Goal: Task Accomplishment & Management: Manage account settings

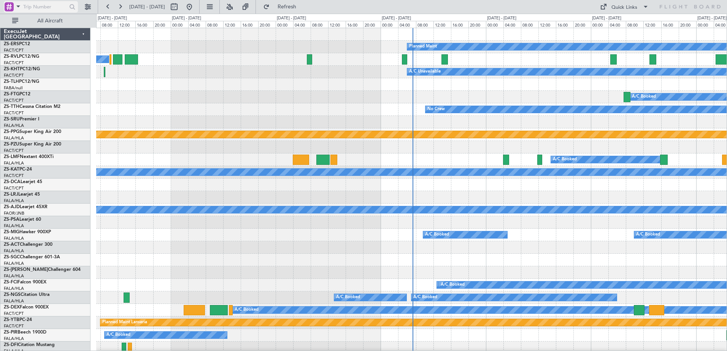
click at [18, 10] on span at bounding box center [18, 7] width 9 height 10
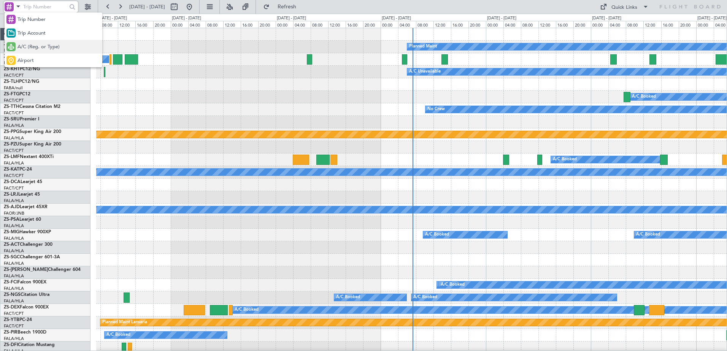
click at [37, 44] on span "A/C (Reg. or Type)" at bounding box center [38, 47] width 42 height 8
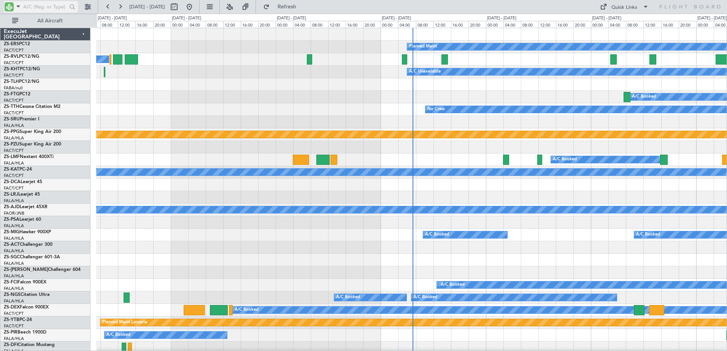
click at [32, 8] on input "text" at bounding box center [45, 6] width 44 height 11
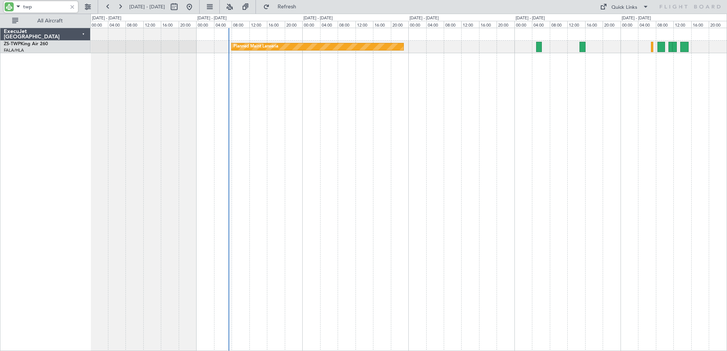
click at [491, 133] on div "Planned Maint Lanseria A/C Booked" at bounding box center [409, 190] width 637 height 324
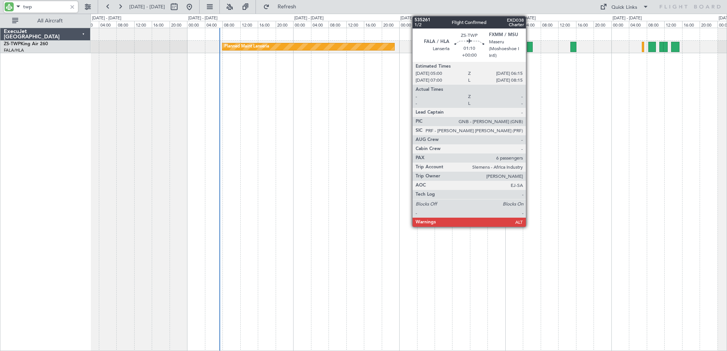
click at [529, 50] on div at bounding box center [530, 47] width 6 height 10
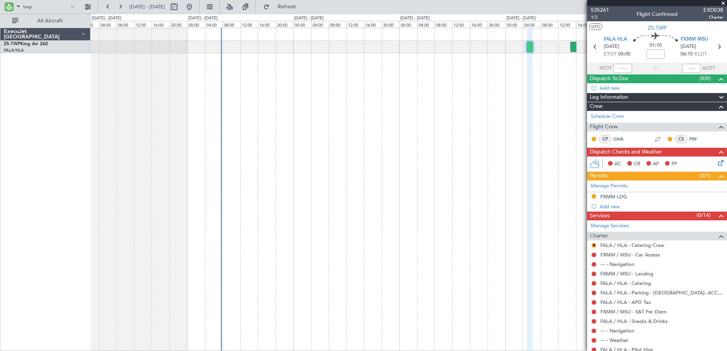
drag, startPoint x: 603, startPoint y: 11, endPoint x: 602, endPoint y: 15, distance: 4.3
click at [603, 11] on span "535261" at bounding box center [600, 10] width 18 height 8
click at [26, 9] on input "twp" at bounding box center [45, 6] width 44 height 11
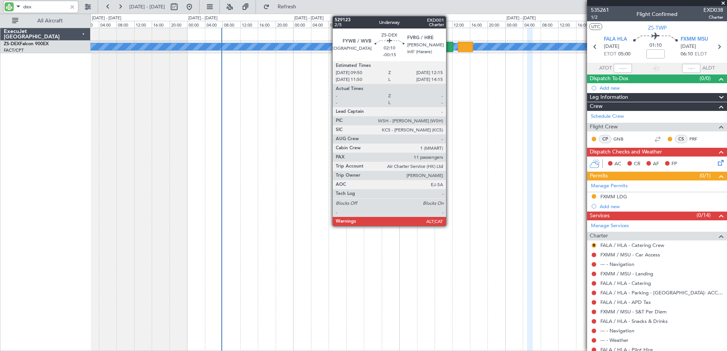
click at [449, 47] on div at bounding box center [447, 47] width 11 height 10
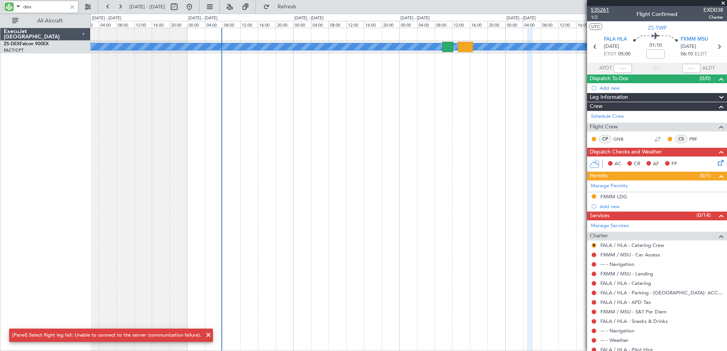
type input "dex"
click at [601, 10] on span "535261" at bounding box center [600, 10] width 18 height 8
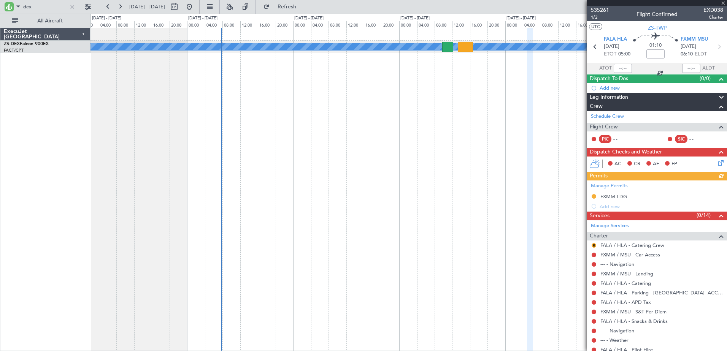
click at [447, 52] on div "A/C Booked A/C Booked A/C Booked" at bounding box center [409, 47] width 636 height 13
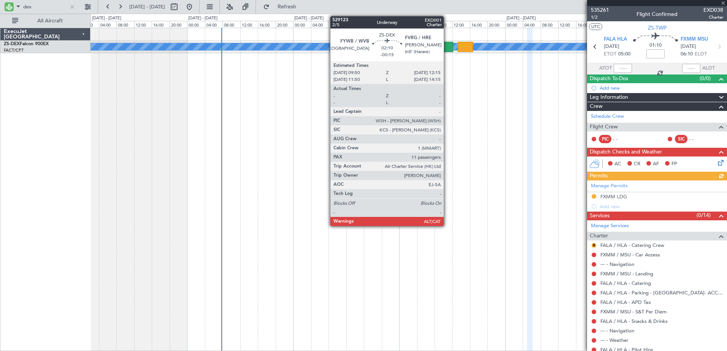
click at [447, 49] on div at bounding box center [447, 47] width 11 height 10
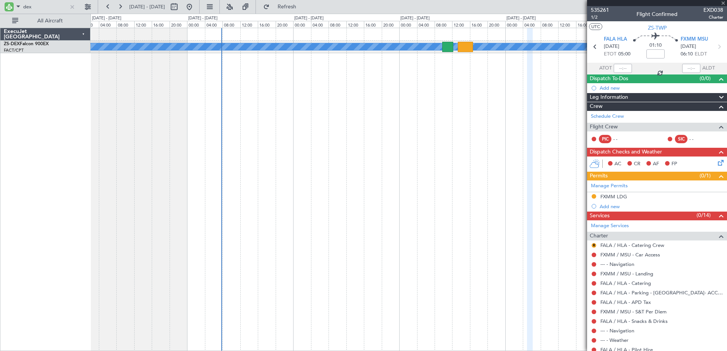
type input "-00:15"
type input "11"
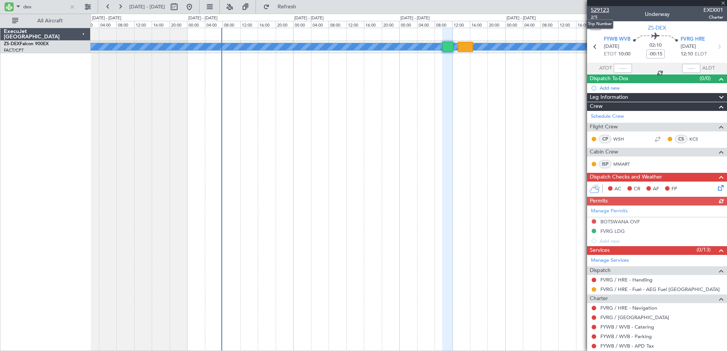
click at [600, 12] on span "529123" at bounding box center [600, 10] width 18 height 8
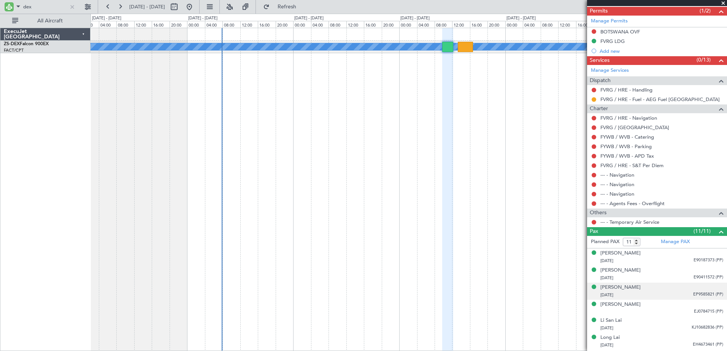
scroll to position [152, 0]
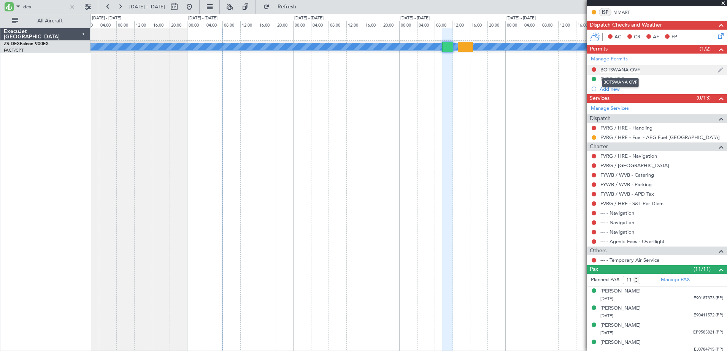
click at [614, 68] on div "BOTSWANA OVF" at bounding box center [620, 70] width 40 height 6
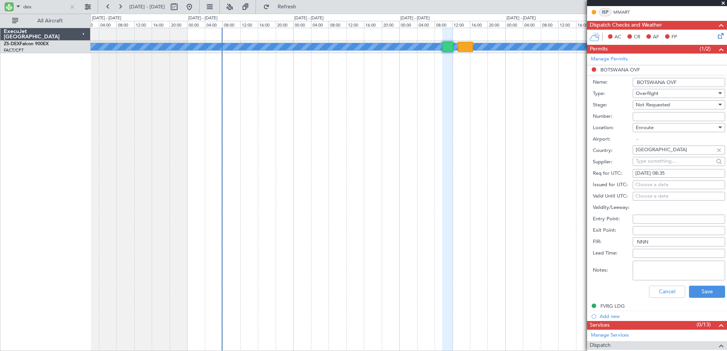
click at [637, 116] on input "Number:" at bounding box center [679, 116] width 92 height 9
paste input "CAA/HQ/4106"
type input "CAA/HQ/4106"
click at [692, 104] on div "Not Requested" at bounding box center [676, 104] width 81 height 11
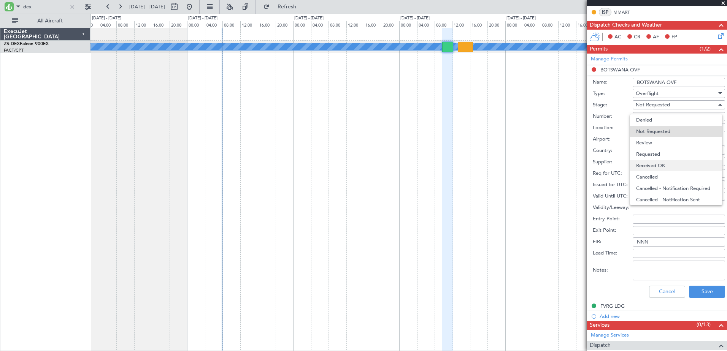
click at [686, 163] on span "Received OK" at bounding box center [676, 165] width 80 height 11
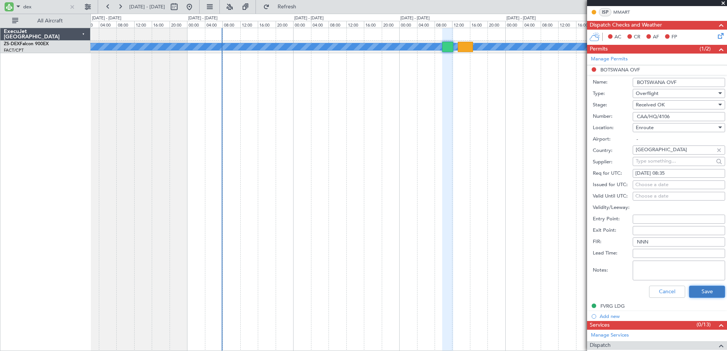
click at [707, 290] on button "Save" at bounding box center [707, 292] width 36 height 12
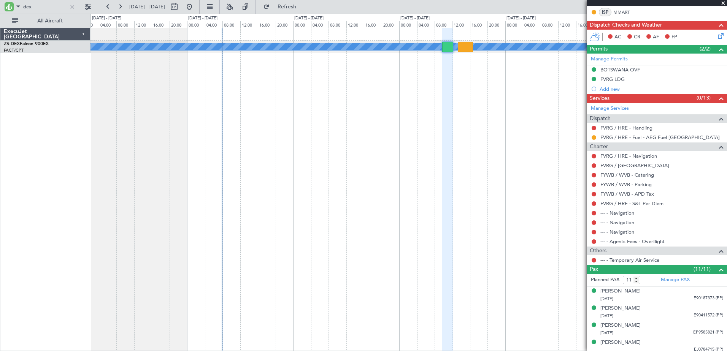
click at [631, 129] on link "FVRG / HRE - Handling" at bounding box center [626, 128] width 52 height 6
click at [619, 129] on link "FVRG / HRE - Handling" at bounding box center [626, 128] width 52 height 6
click at [635, 127] on link "FVRG / HRE - Handling" at bounding box center [626, 128] width 52 height 6
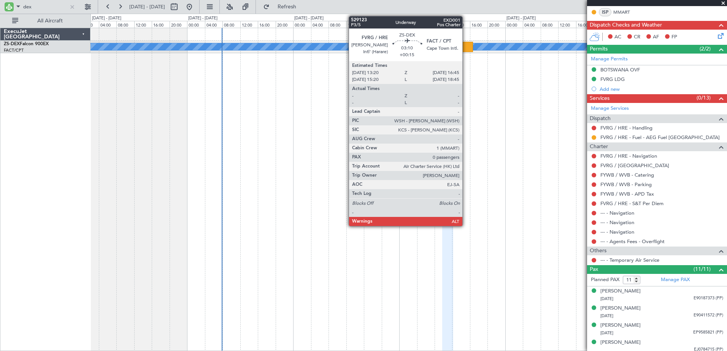
click at [466, 48] on div at bounding box center [465, 47] width 15 height 10
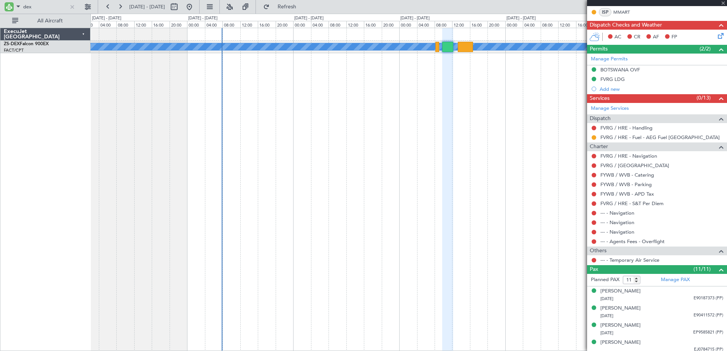
type input "+00:15"
type input "0"
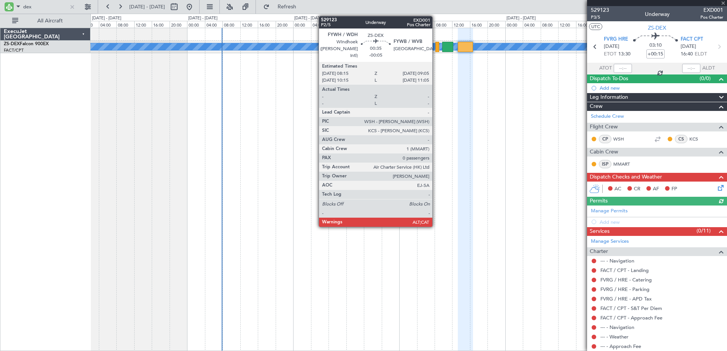
click at [436, 48] on div at bounding box center [437, 47] width 4 height 10
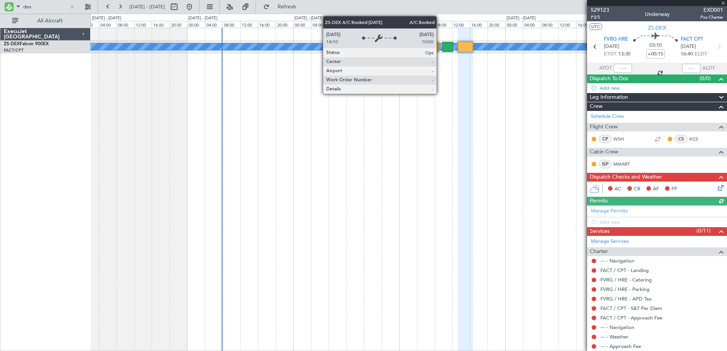
type input "-00:05"
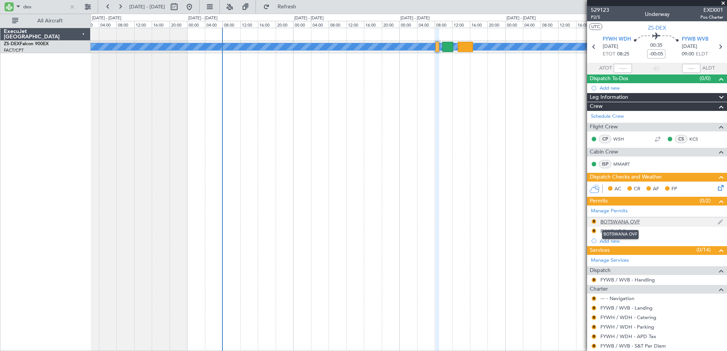
click at [637, 222] on div "BOTSWANA OVF" at bounding box center [620, 222] width 40 height 6
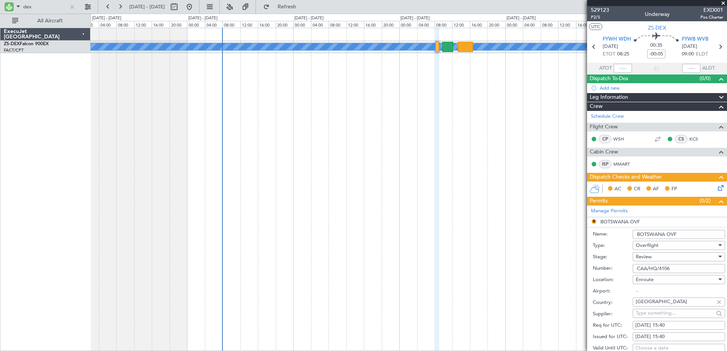
scroll to position [38, 0]
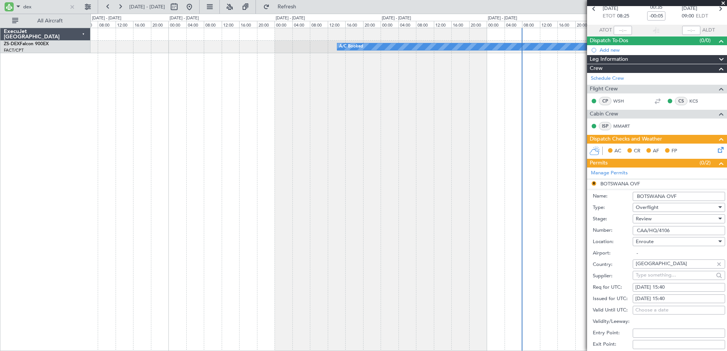
click at [638, 273] on fb-app "dex [DATE] - [DATE] Refresh Quick Links All Aircraft A/C Booked A/C Booked Exec…" at bounding box center [363, 179] width 727 height 346
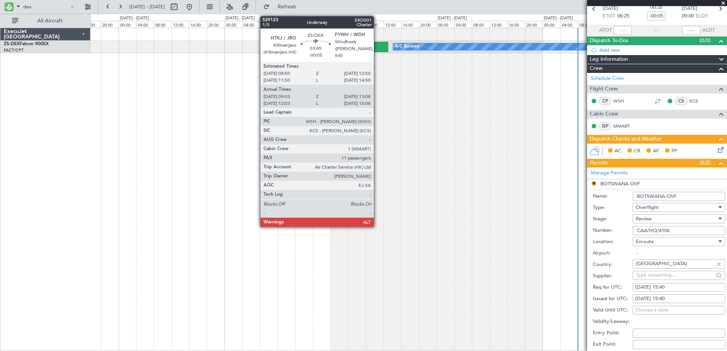
click at [377, 46] on div at bounding box center [379, 47] width 18 height 10
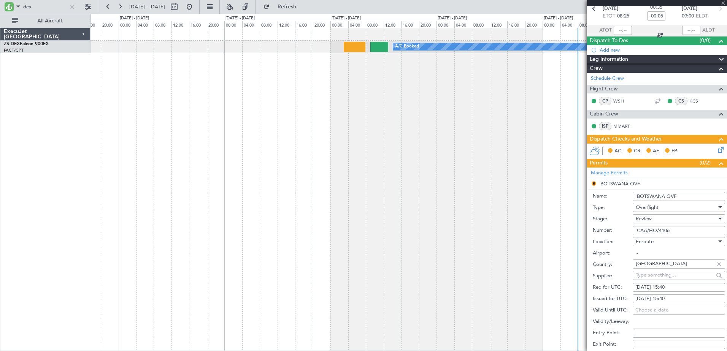
type input "09:13"
type input "13:03"
type input "11"
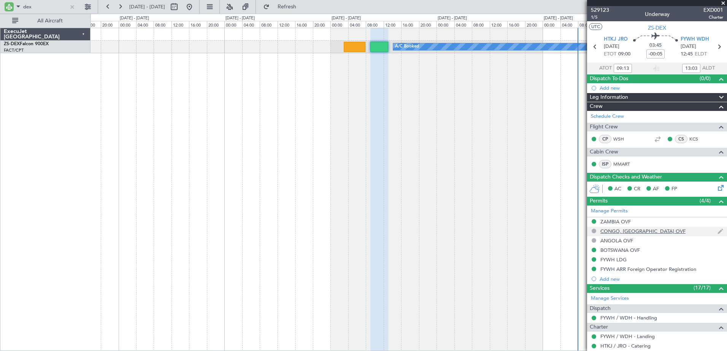
click at [710, 231] on div "CONGO, [GEOGRAPHIC_DATA] OVF" at bounding box center [657, 232] width 140 height 10
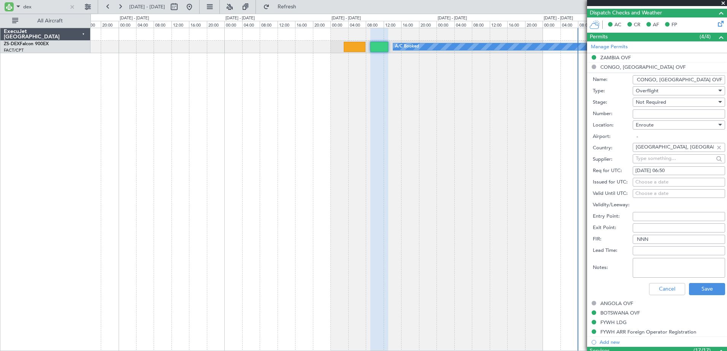
scroll to position [152, 0]
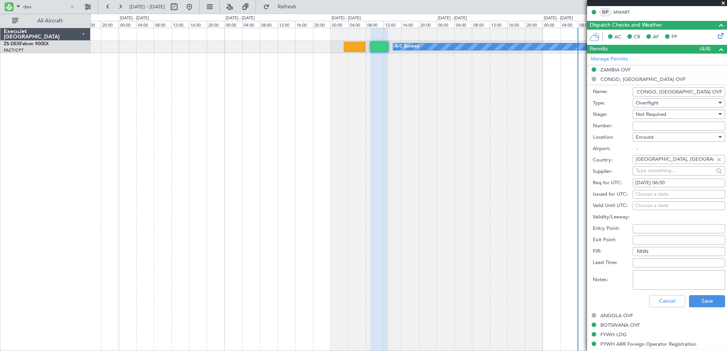
click at [679, 102] on div "Overflight" at bounding box center [676, 102] width 81 height 11
click at [679, 102] on div at bounding box center [363, 175] width 727 height 351
click at [26, 6] on input "dex" at bounding box center [45, 6] width 44 height 11
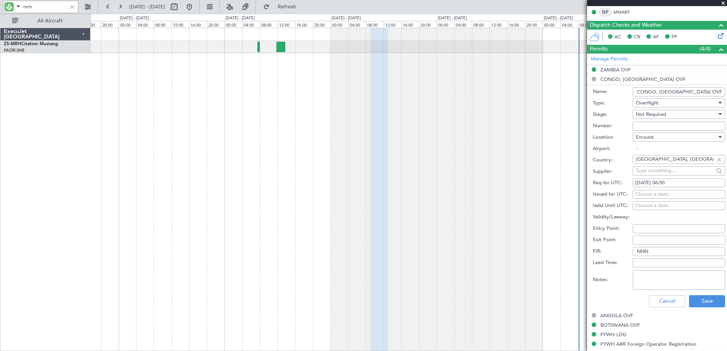
click at [211, 205] on div at bounding box center [409, 190] width 637 height 324
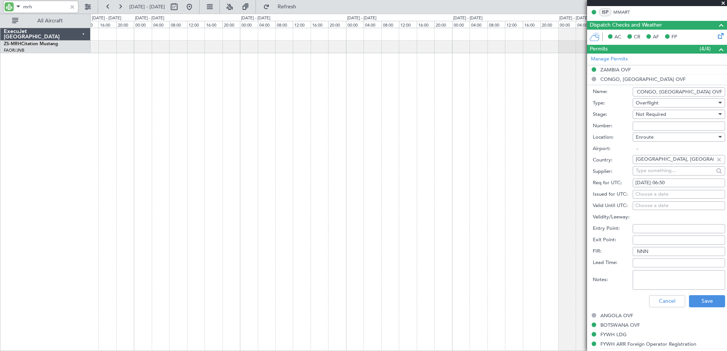
click at [143, 195] on div at bounding box center [409, 190] width 637 height 324
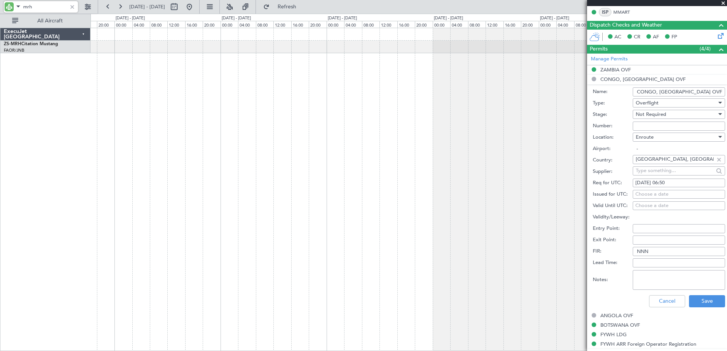
click at [124, 229] on div at bounding box center [409, 190] width 637 height 324
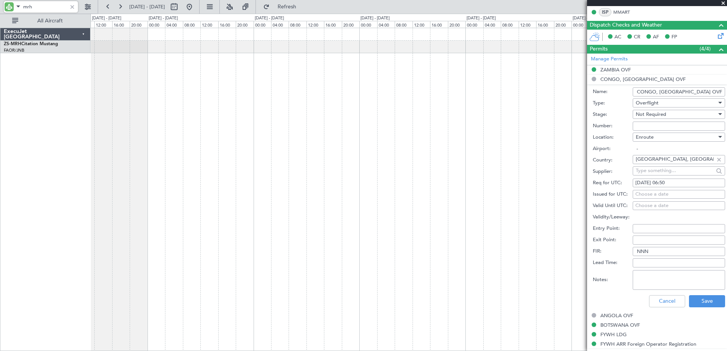
click at [97, 234] on div at bounding box center [409, 190] width 637 height 324
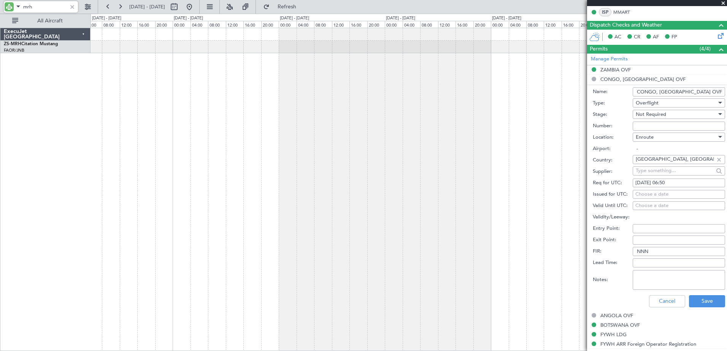
click at [384, 214] on div at bounding box center [409, 190] width 637 height 324
type input "mrh"
click at [88, 5] on button at bounding box center [88, 7] width 12 height 12
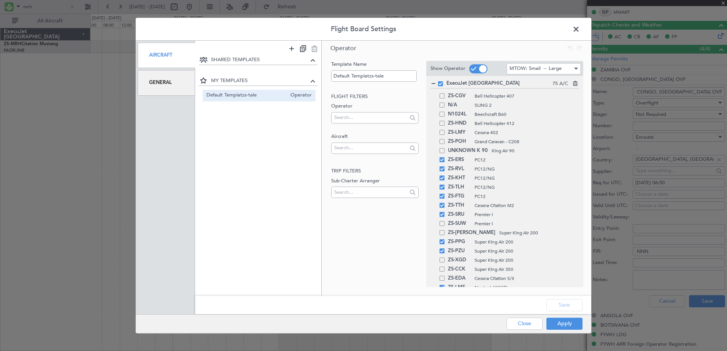
click at [168, 86] on div "General" at bounding box center [166, 82] width 57 height 25
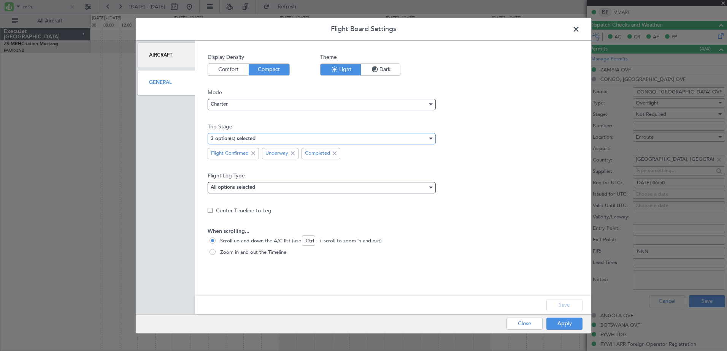
click at [342, 139] on div "3 option(s) selected" at bounding box center [319, 138] width 217 height 11
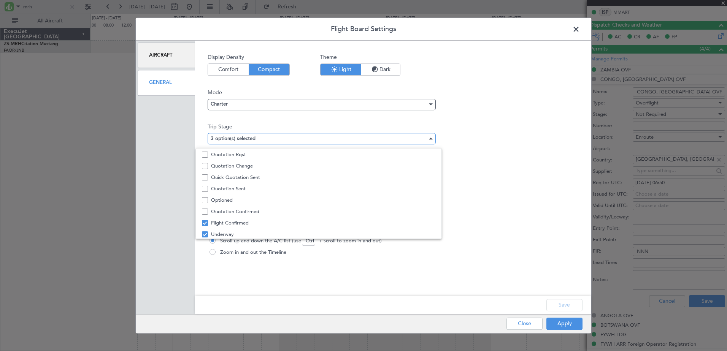
scroll to position [0, 0]
click at [260, 152] on span "All" at bounding box center [323, 153] width 224 height 11
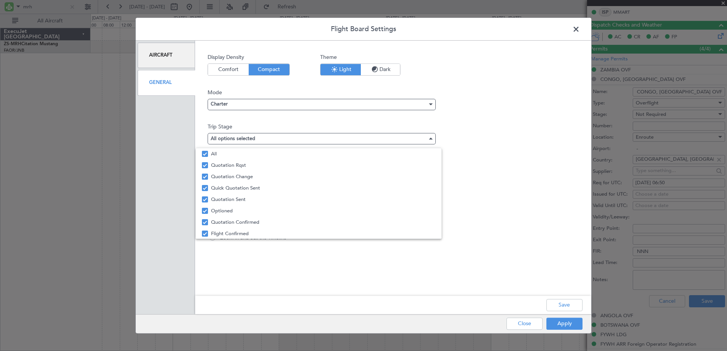
click at [561, 308] on div at bounding box center [363, 175] width 727 height 351
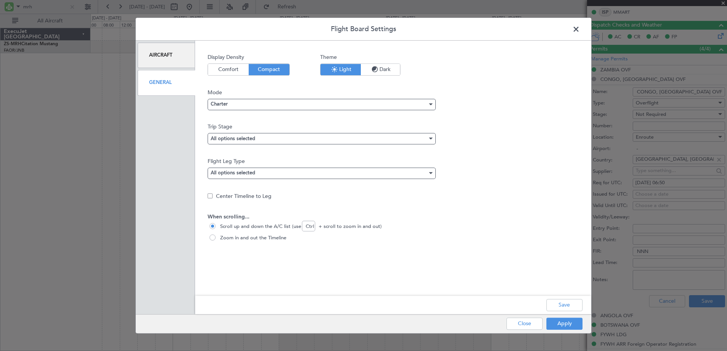
click at [563, 298] on div "Save" at bounding box center [393, 305] width 396 height 18
click at [564, 304] on button "Save" at bounding box center [564, 305] width 36 height 12
click at [562, 326] on button "Apply" at bounding box center [564, 324] width 36 height 12
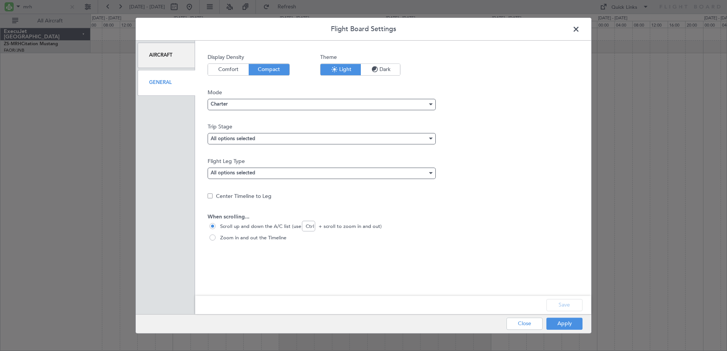
type input "0"
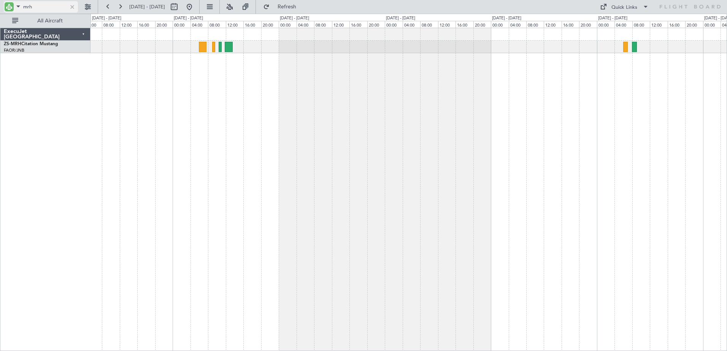
click at [25, 7] on input "mrh" at bounding box center [45, 6] width 44 height 11
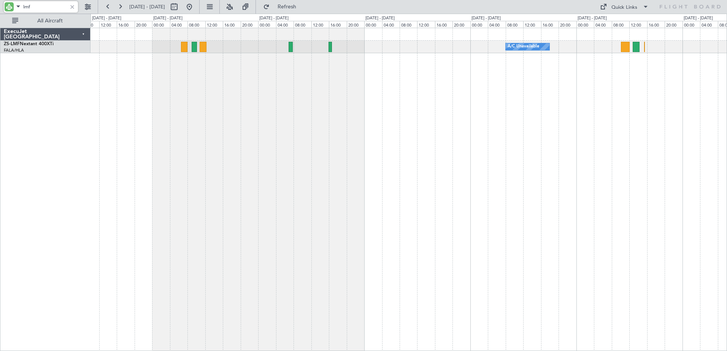
click at [194, 147] on div "A/C Unavailable" at bounding box center [409, 190] width 637 height 324
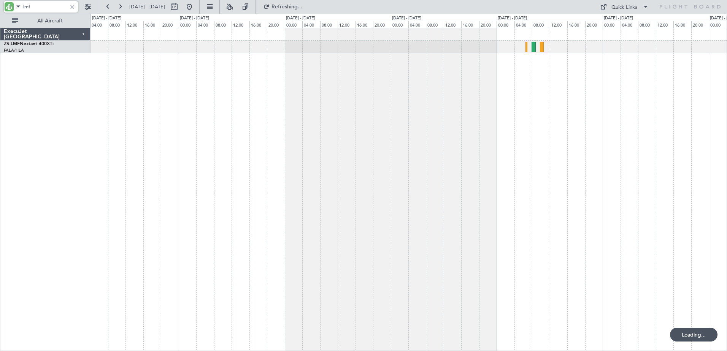
click at [344, 135] on div "A/C Unavailable" at bounding box center [409, 190] width 637 height 324
type input "lmf"
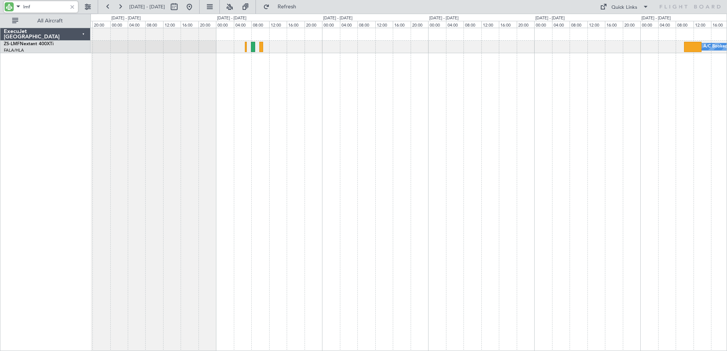
click at [327, 227] on div "A/C Booked" at bounding box center [409, 190] width 637 height 324
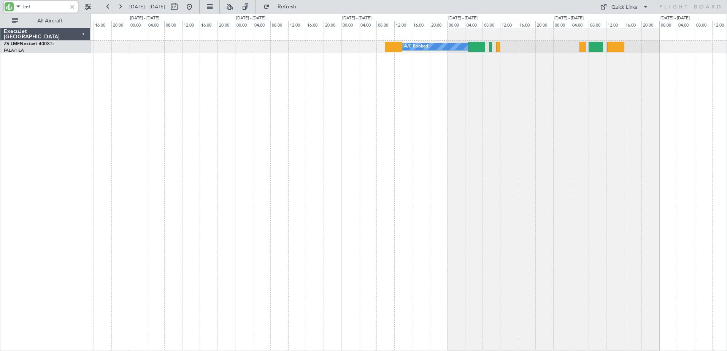
click at [288, 187] on div "A/C Booked" at bounding box center [409, 190] width 637 height 324
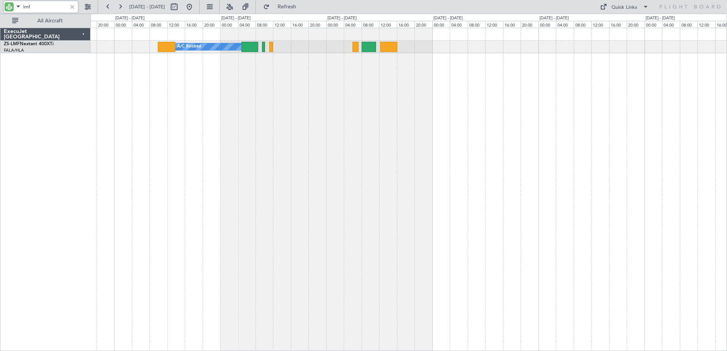
click at [480, 225] on div "A/C Booked" at bounding box center [409, 190] width 637 height 324
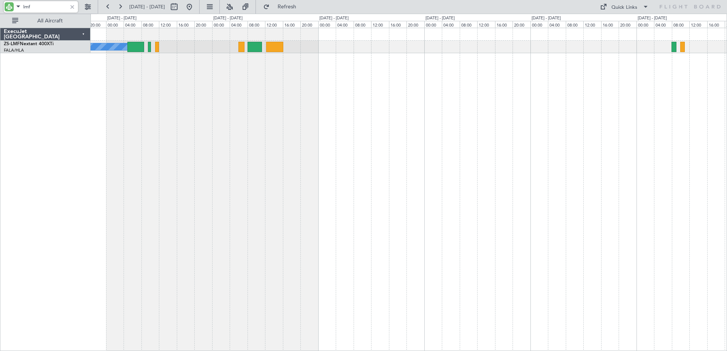
click at [529, 243] on div "A/C Booked" at bounding box center [409, 190] width 637 height 324
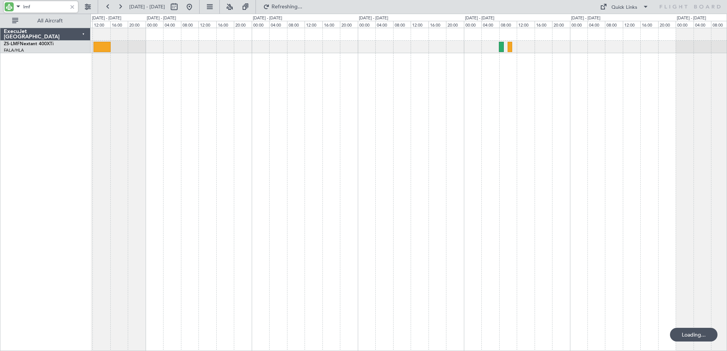
click at [440, 189] on div "A/C Booked" at bounding box center [409, 190] width 637 height 324
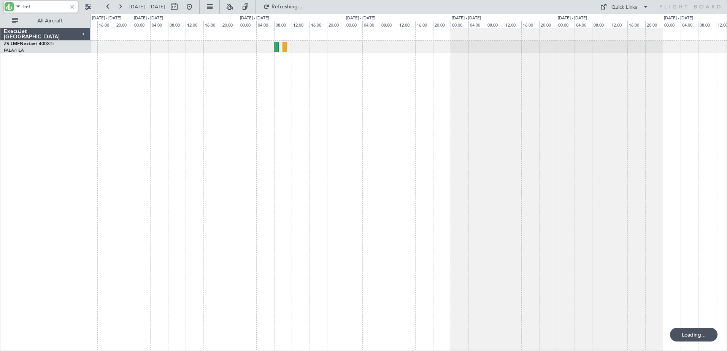
click at [532, 176] on div at bounding box center [409, 190] width 637 height 324
click at [195, 11] on button at bounding box center [189, 7] width 12 height 12
